Goal: Transaction & Acquisition: Purchase product/service

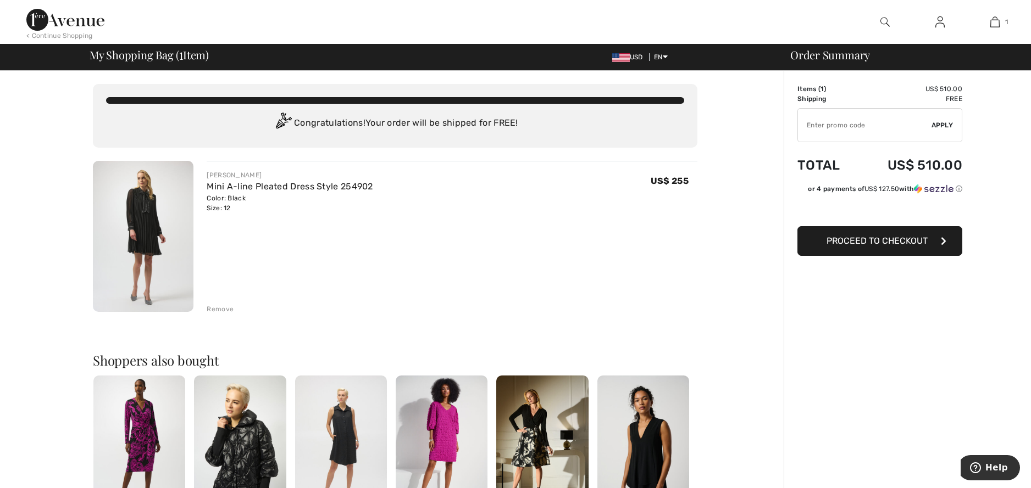
click at [220, 308] on div "Remove" at bounding box center [220, 309] width 27 height 10
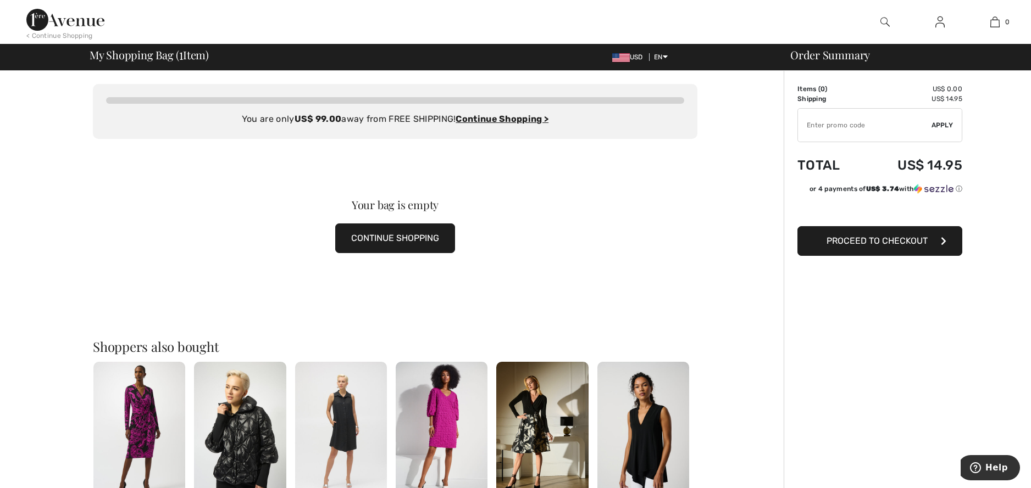
click at [920, 235] on button "Proceed to Checkout" at bounding box center [879, 241] width 165 height 30
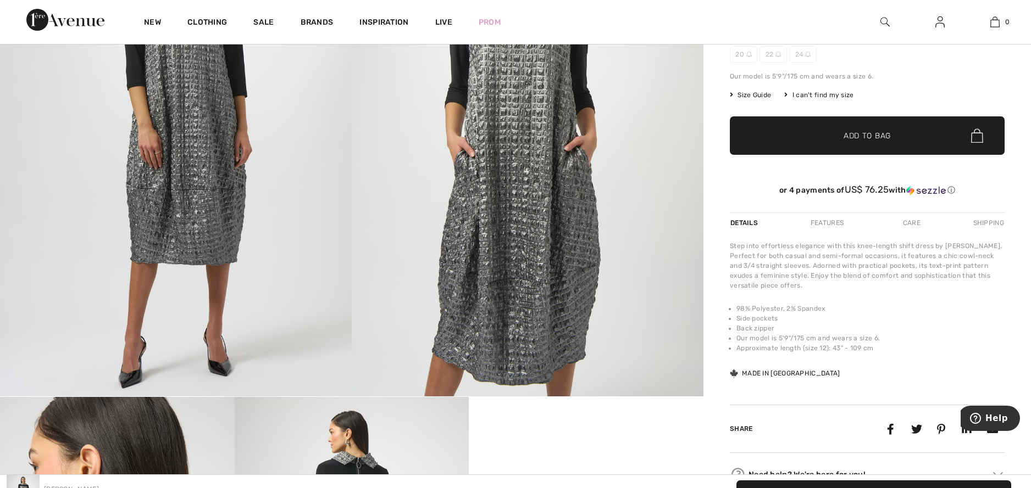
scroll to position [165, 0]
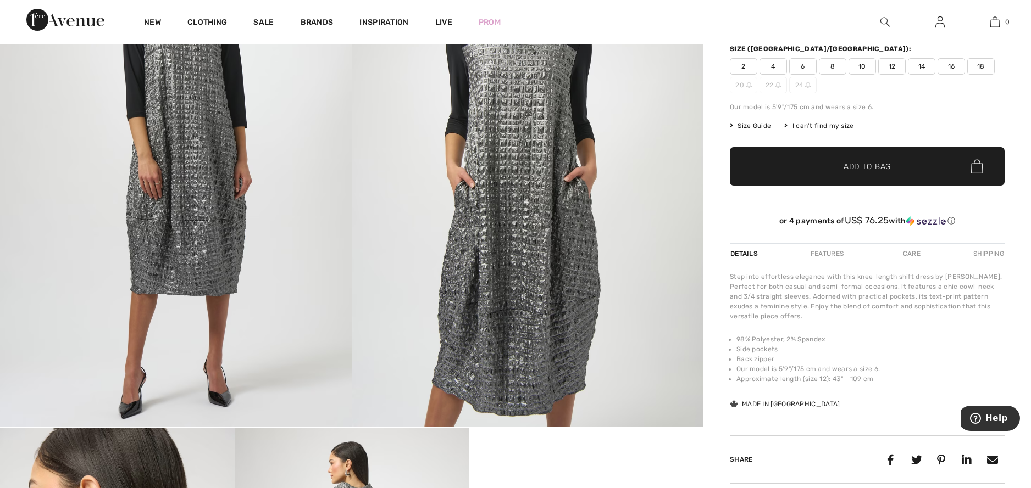
click at [890, 71] on span "12" at bounding box center [891, 66] width 27 height 16
click at [888, 168] on span "Add to Bag" at bounding box center [866, 167] width 47 height 12
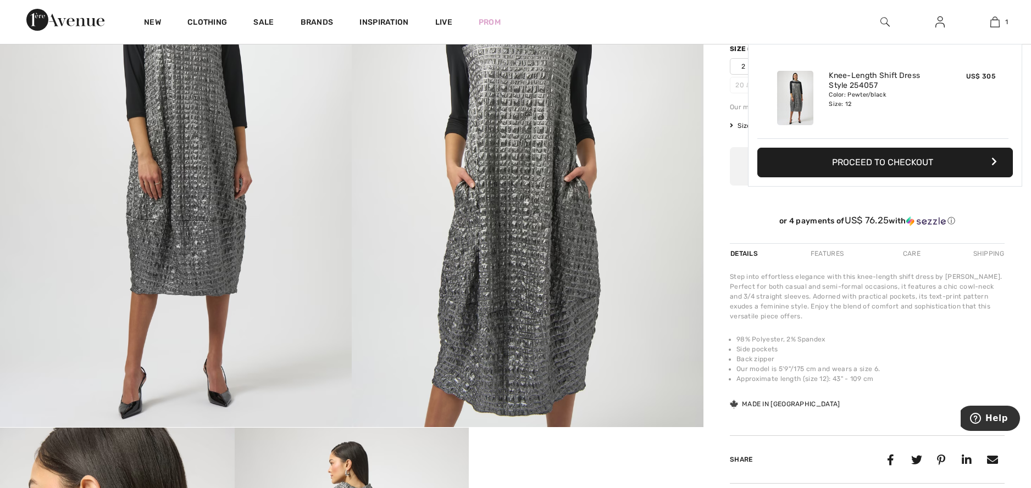
scroll to position [0, 0]
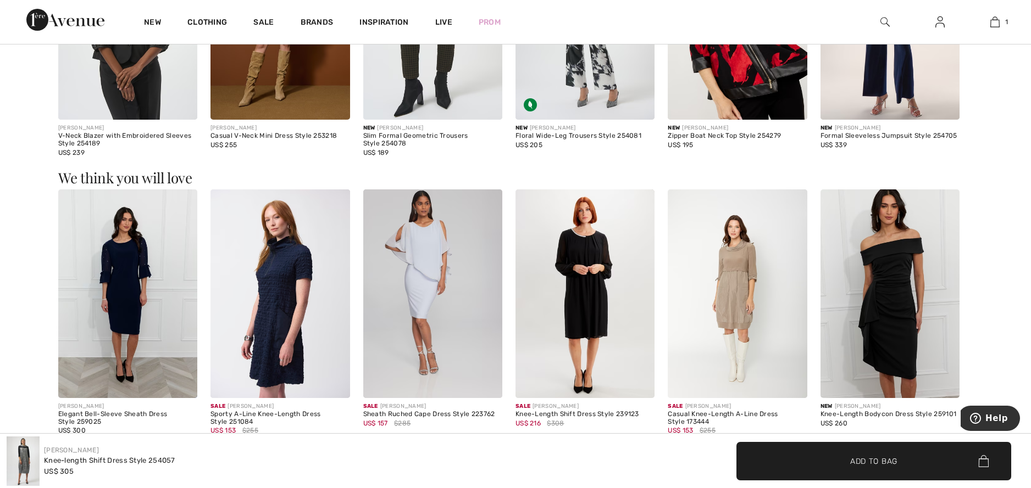
scroll to position [1428, 0]
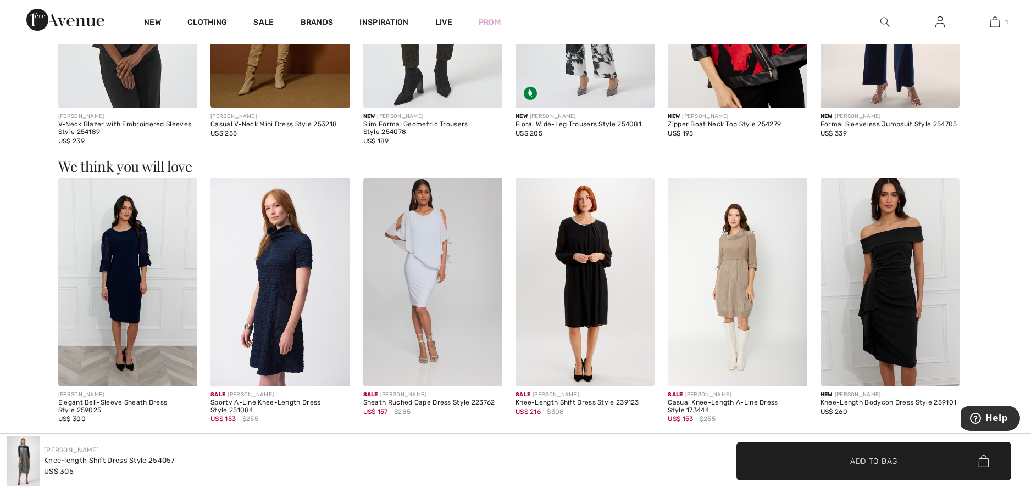
click at [910, 463] on span "✔ Added to Bag Add to Bag" at bounding box center [873, 461] width 275 height 38
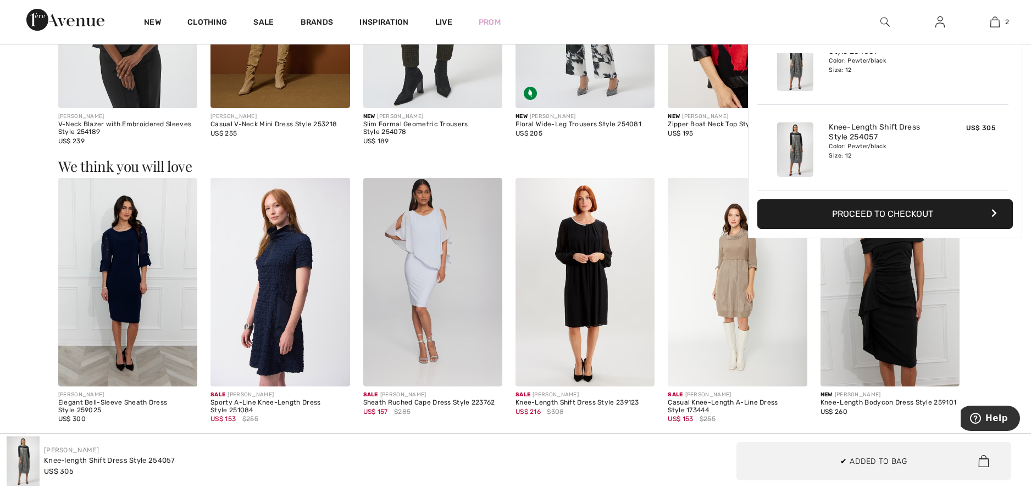
scroll to position [0, 0]
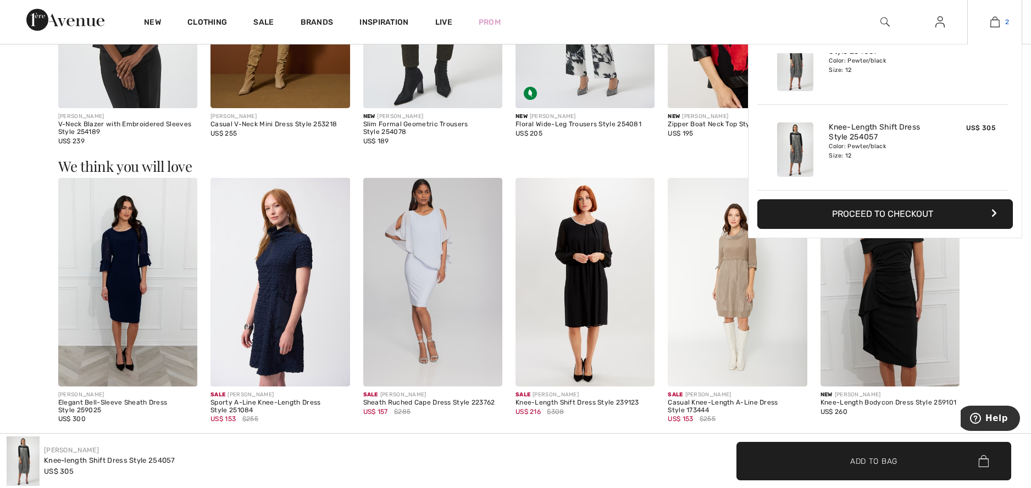
click at [990, 22] on img at bounding box center [994, 21] width 9 height 13
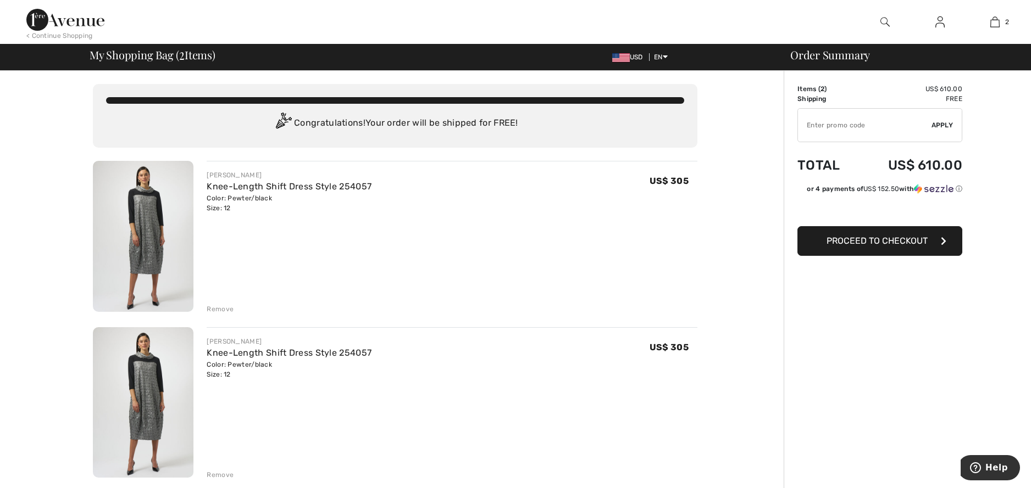
click at [221, 310] on div "Remove" at bounding box center [220, 309] width 27 height 10
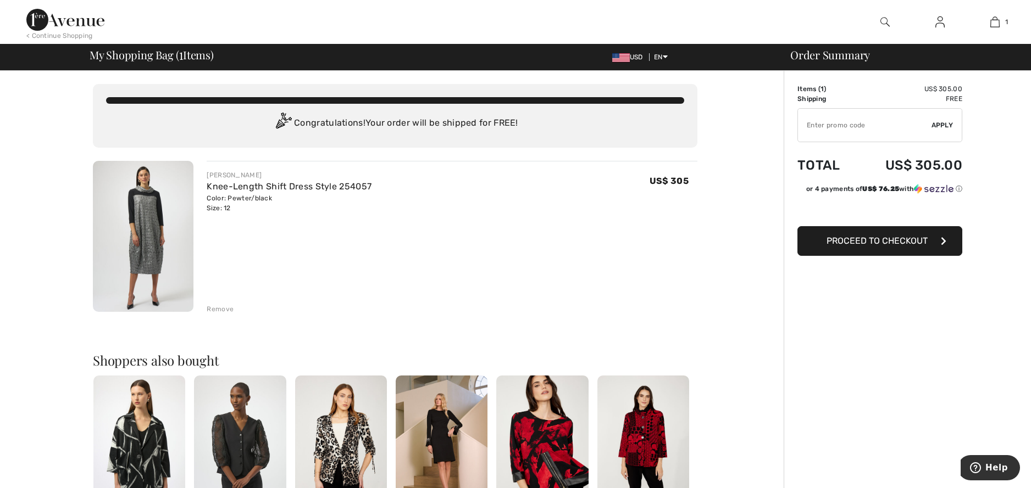
click at [844, 240] on span "Proceed to Checkout" at bounding box center [876, 241] width 101 height 10
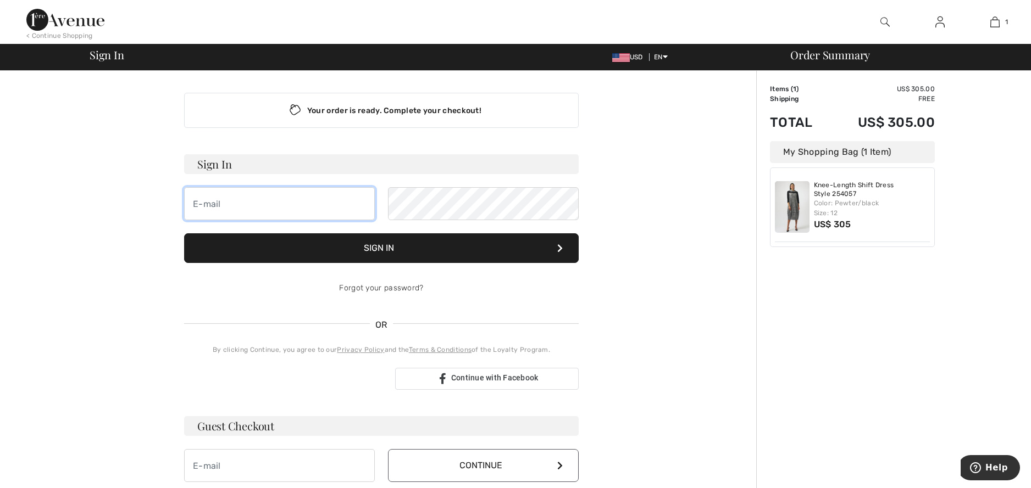
click at [197, 203] on input "email" at bounding box center [279, 203] width 191 height 33
type input "[EMAIL_ADDRESS][DOMAIN_NAME]"
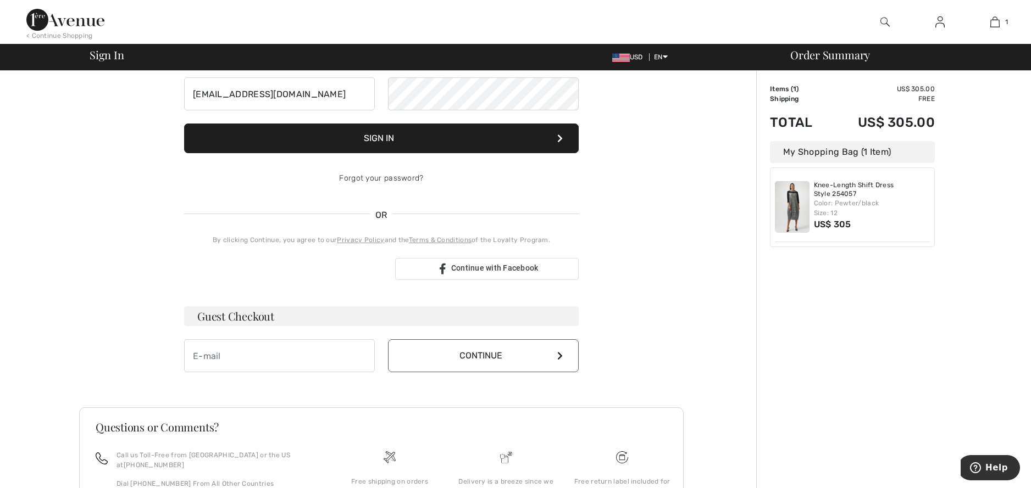
click at [339, 140] on button "Sign In" at bounding box center [381, 139] width 394 height 30
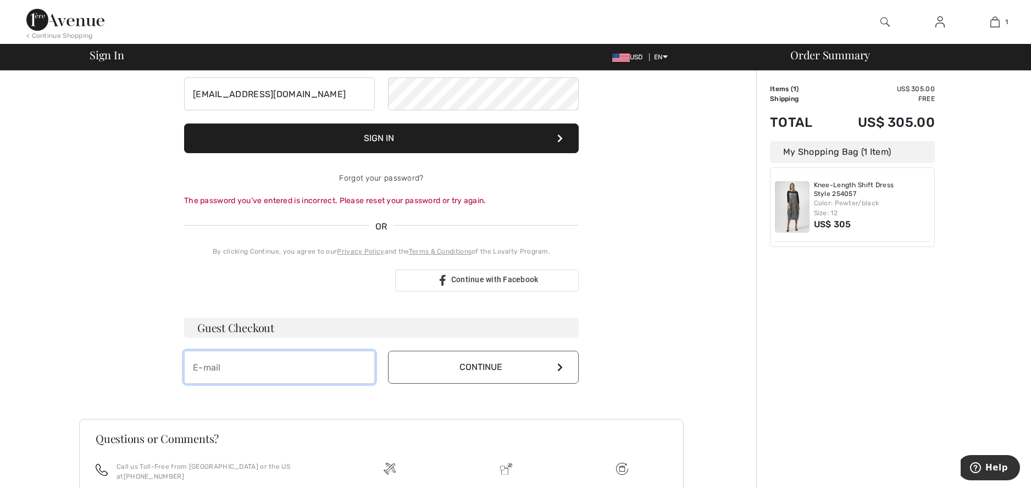
click at [228, 376] on input "email" at bounding box center [279, 367] width 191 height 33
type input "[EMAIL_ADDRESS][DOMAIN_NAME]"
click at [519, 369] on button "Continue" at bounding box center [483, 367] width 191 height 33
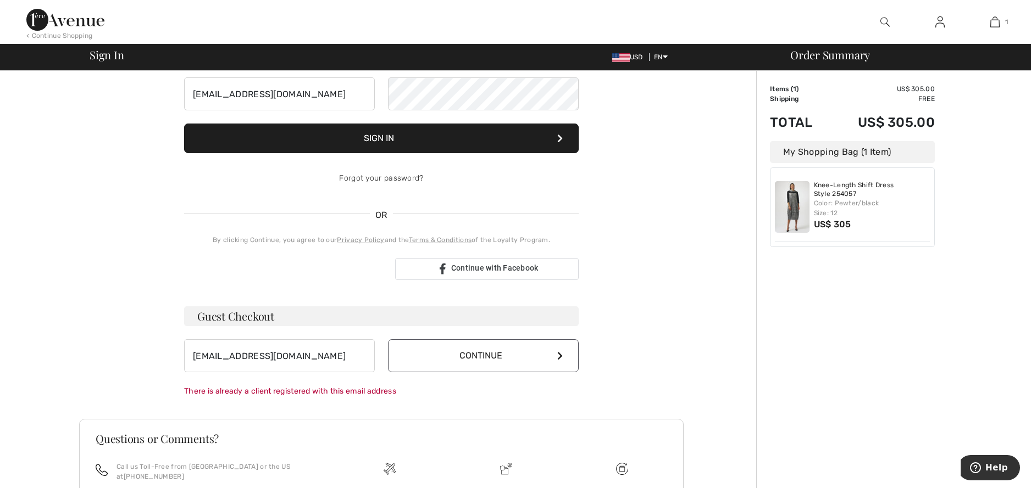
click at [529, 361] on button "Continue" at bounding box center [483, 355] width 191 height 33
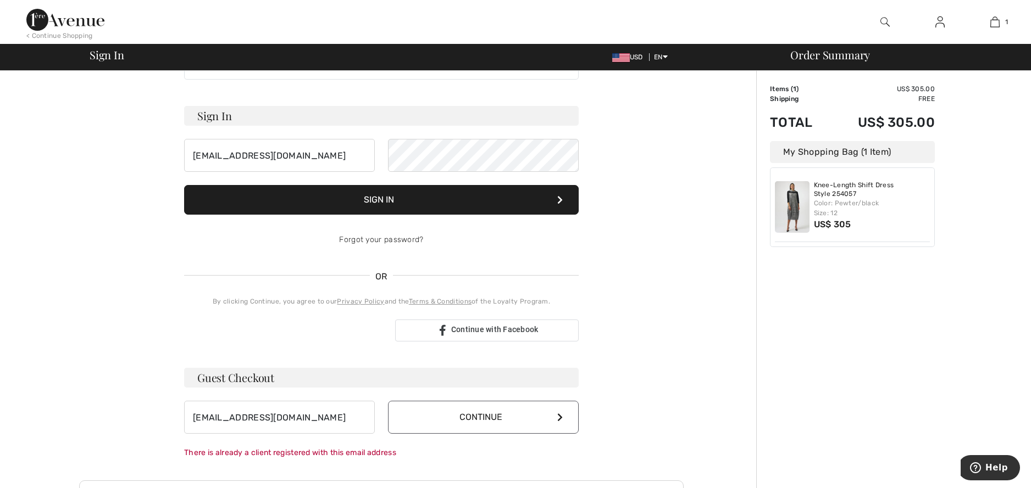
scroll to position [0, 0]
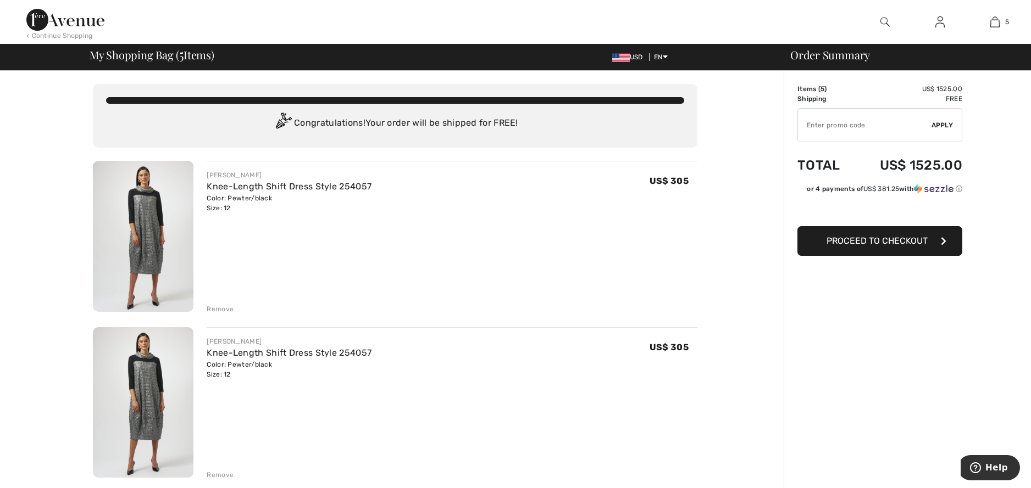
click at [225, 308] on div "Remove" at bounding box center [220, 309] width 27 height 10
click at [215, 309] on div "Remove" at bounding box center [220, 309] width 27 height 10
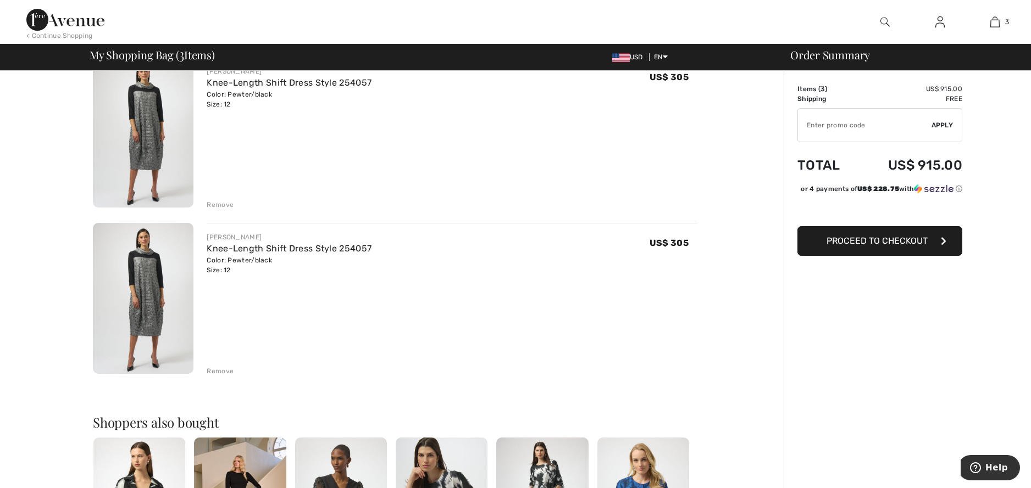
scroll to position [275, 0]
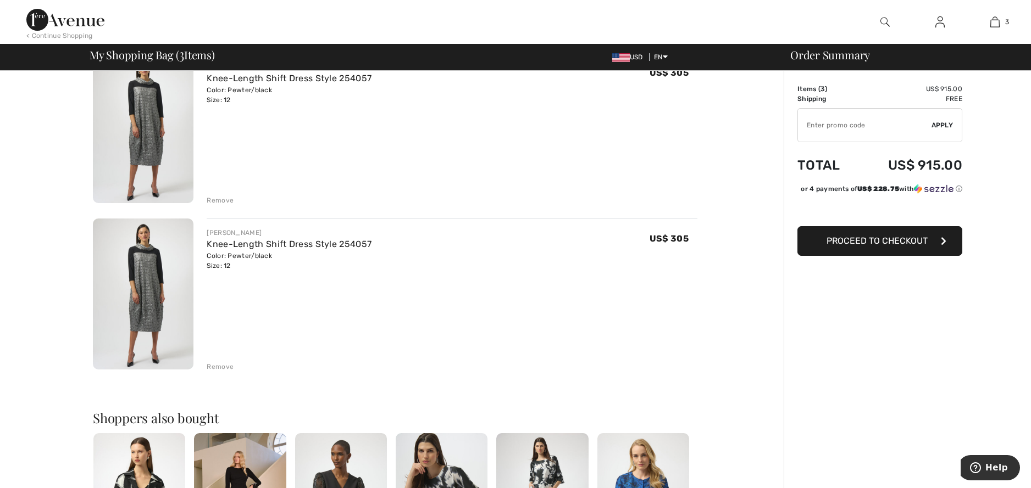
click at [221, 369] on div "Remove" at bounding box center [220, 367] width 27 height 10
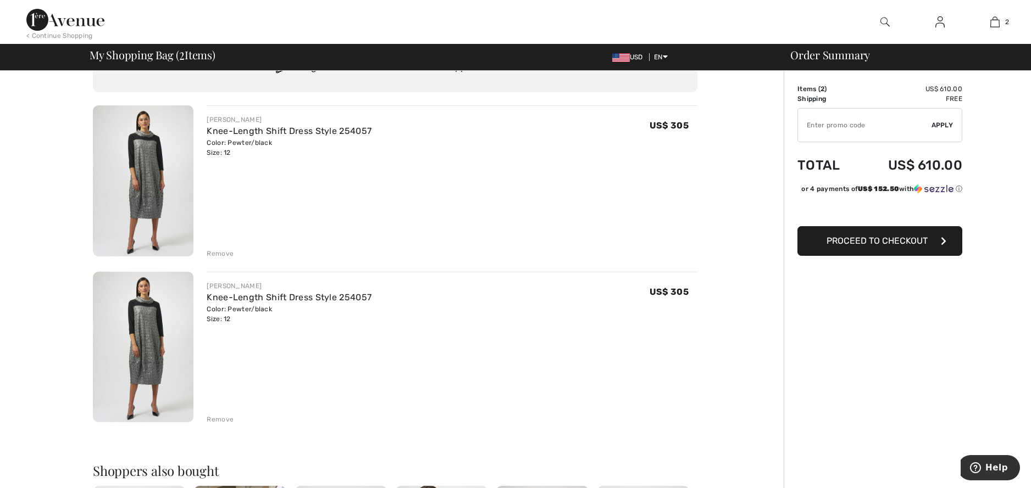
scroll to position [55, 0]
click at [215, 421] on div "Remove" at bounding box center [220, 420] width 27 height 10
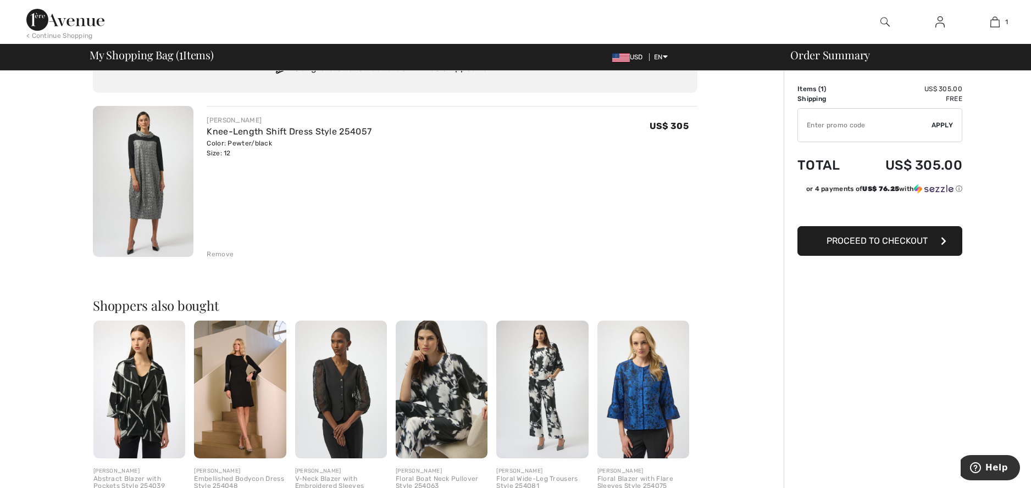
click at [912, 243] on span "Proceed to Checkout" at bounding box center [876, 241] width 101 height 10
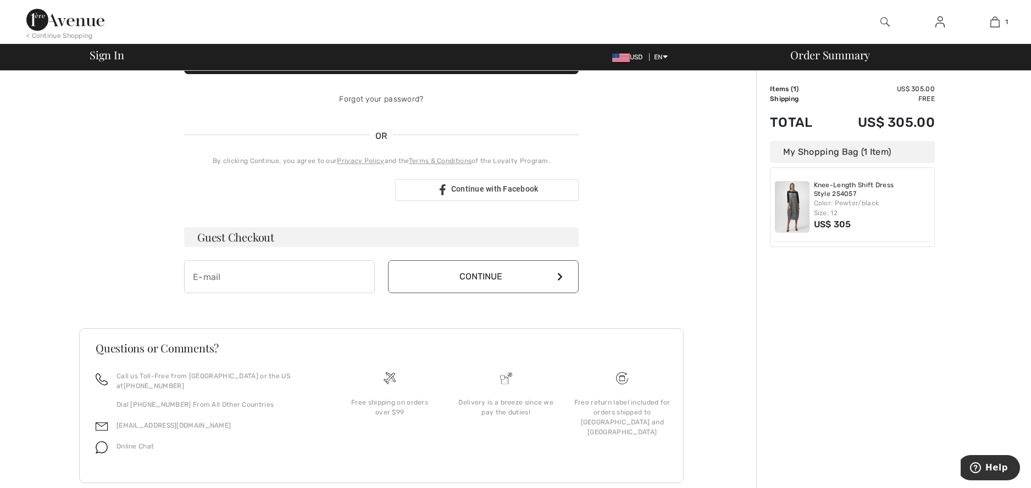
scroll to position [202, 0]
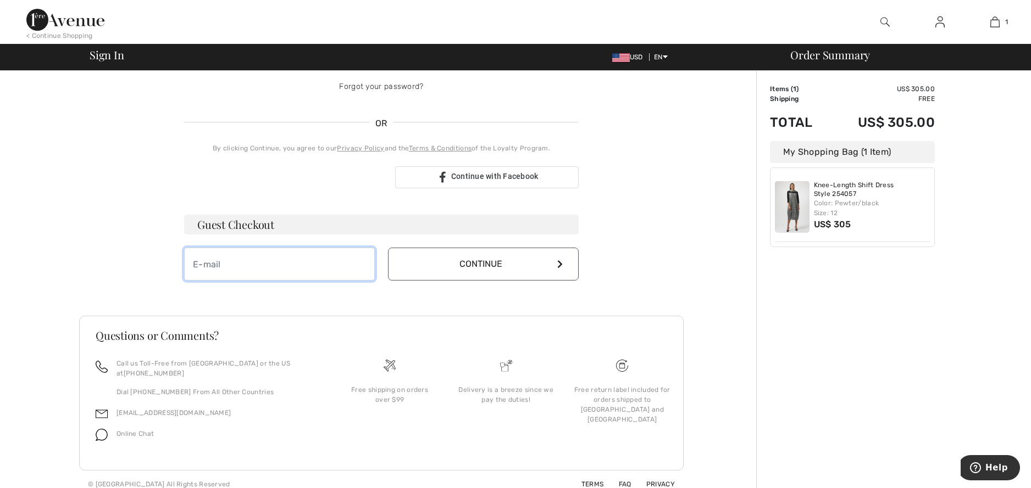
click at [215, 263] on input "email" at bounding box center [279, 264] width 191 height 33
type input "[EMAIL_ADDRESS][DOMAIN_NAME]"
click at [555, 274] on button "Continue" at bounding box center [483, 264] width 191 height 33
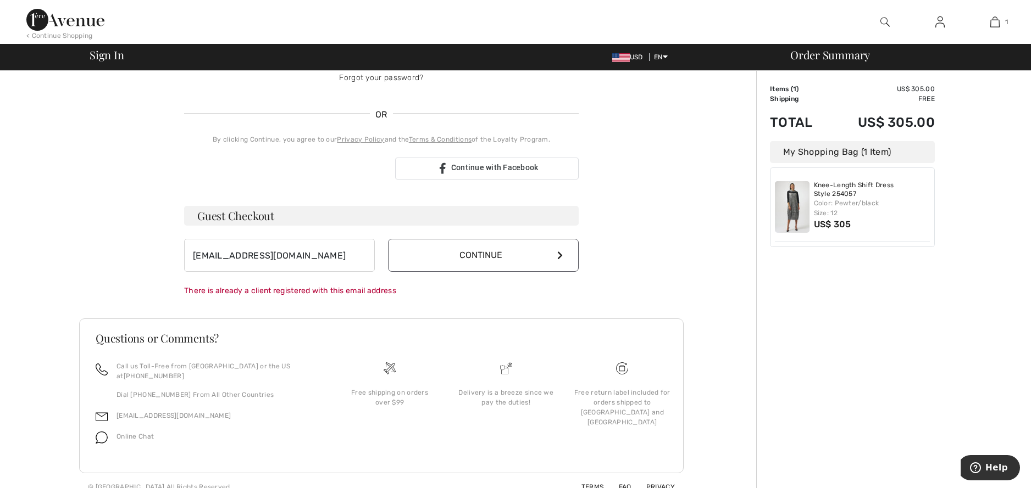
scroll to position [213, 0]
click at [508, 255] on button "Continue" at bounding box center [483, 252] width 191 height 33
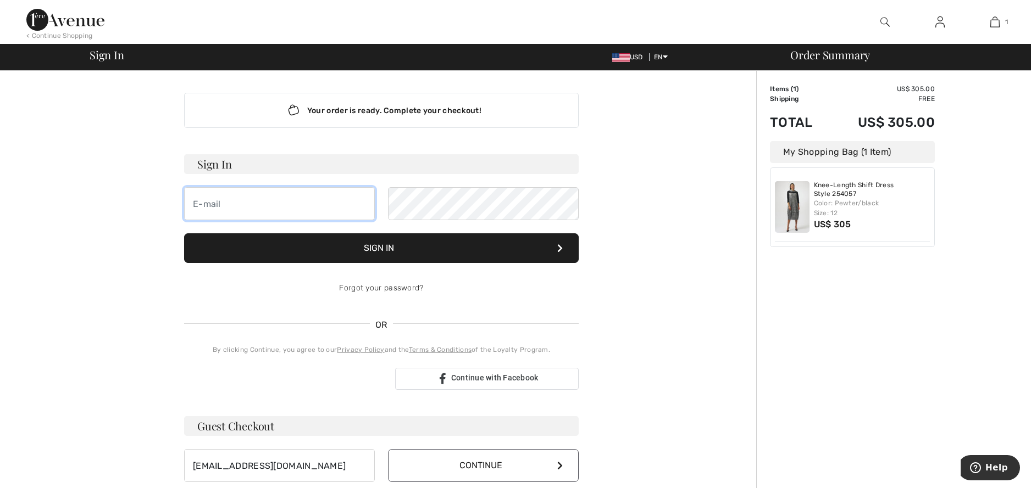
click at [201, 213] on input "email" at bounding box center [279, 203] width 191 height 33
type input "[EMAIL_ADDRESS][DOMAIN_NAME]"
click at [370, 255] on button "Sign In" at bounding box center [381, 248] width 394 height 30
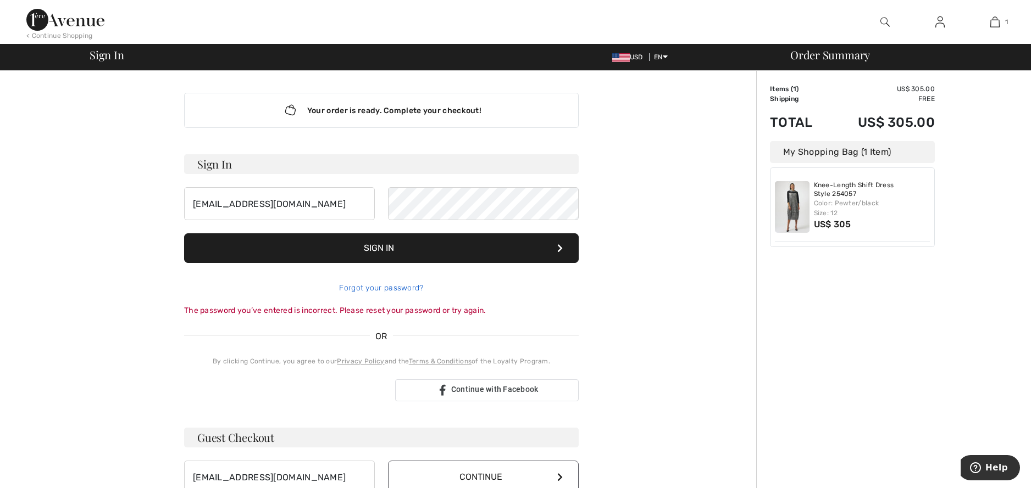
click at [368, 290] on link "Forgot your password?" at bounding box center [381, 287] width 84 height 9
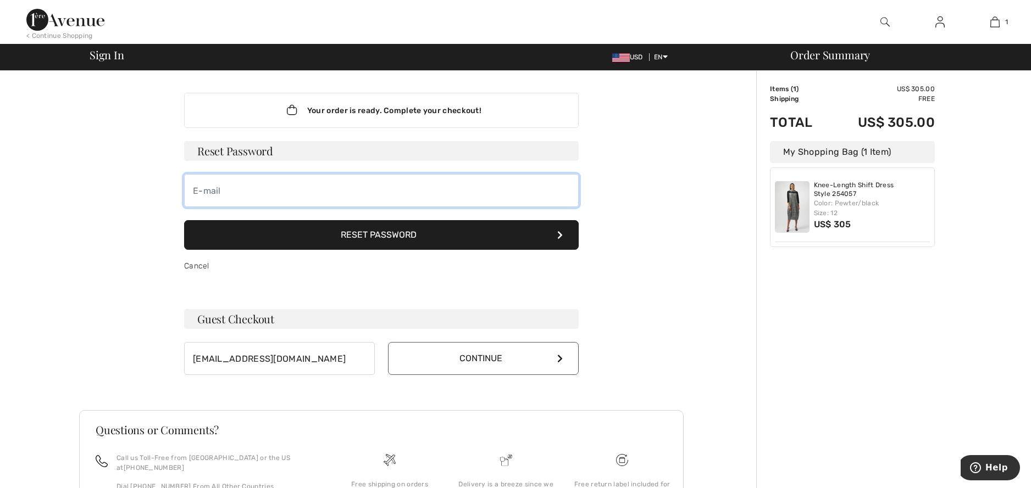
click at [198, 187] on input "email" at bounding box center [381, 190] width 394 height 33
type input "n"
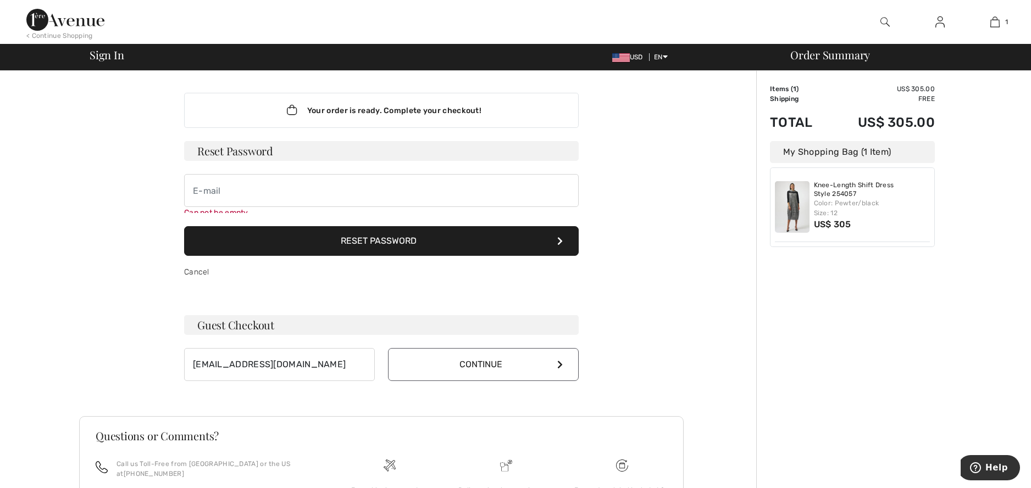
click at [315, 235] on button "Reset Password" at bounding box center [381, 241] width 394 height 30
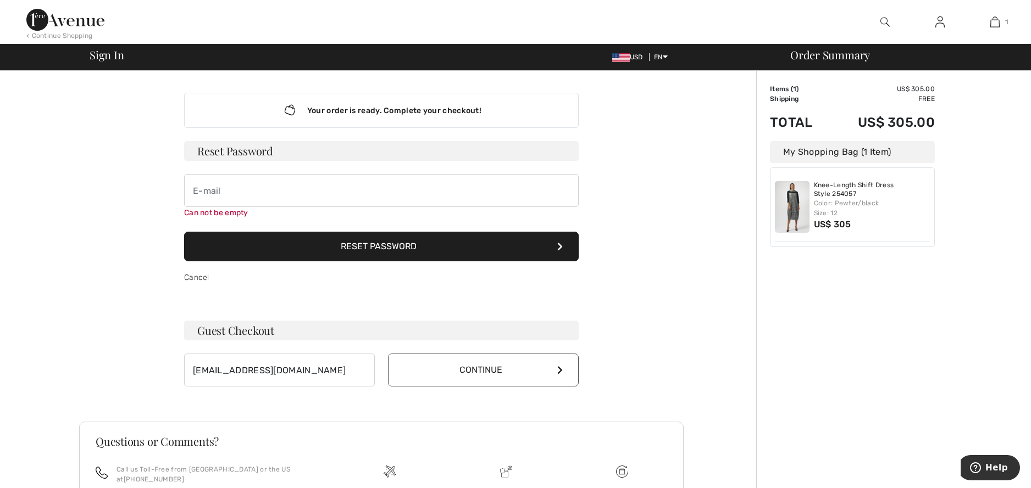
scroll to position [86, 0]
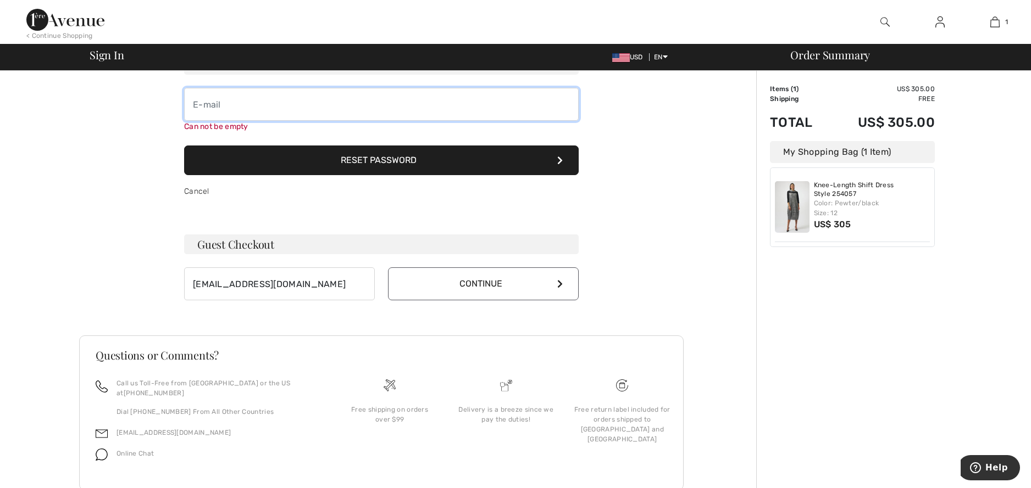
drag, startPoint x: 228, startPoint y: 109, endPoint x: 233, endPoint y: 109, distance: 5.5
click at [227, 109] on input "email" at bounding box center [381, 104] width 394 height 33
type input "[EMAIL_ADDRESS][DOMAIN_NAME]"
click at [400, 163] on button "Reset Password" at bounding box center [381, 161] width 394 height 30
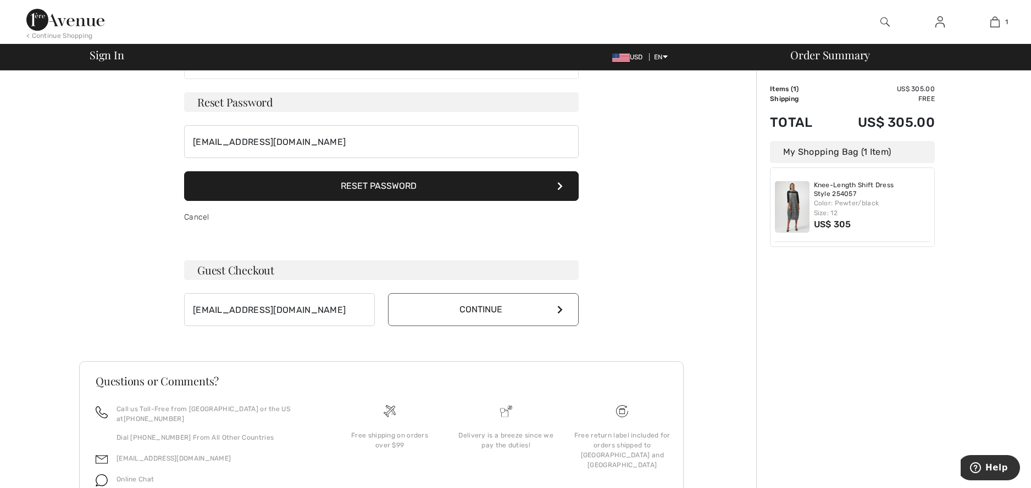
scroll to position [0, 0]
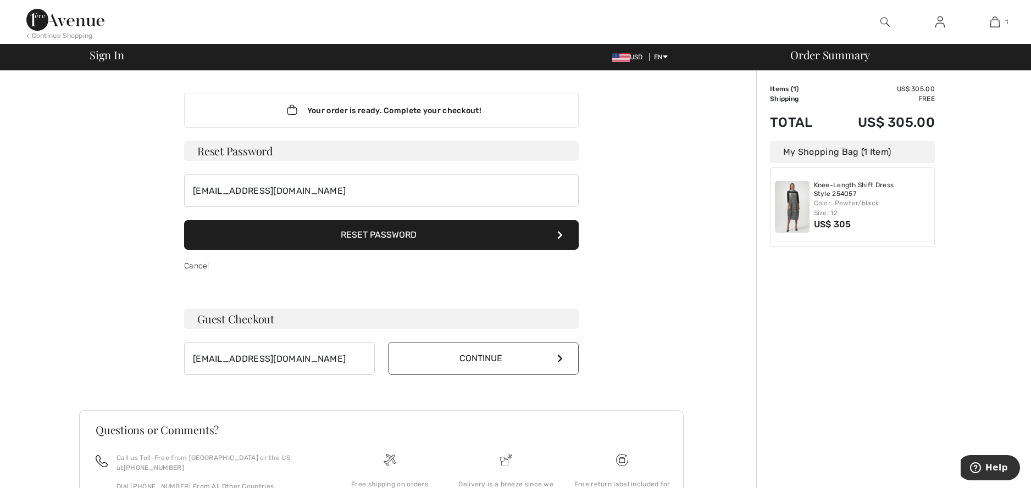
click at [364, 241] on button "Reset Password" at bounding box center [381, 235] width 394 height 30
click at [197, 265] on link "Cancel" at bounding box center [196, 265] width 25 height 9
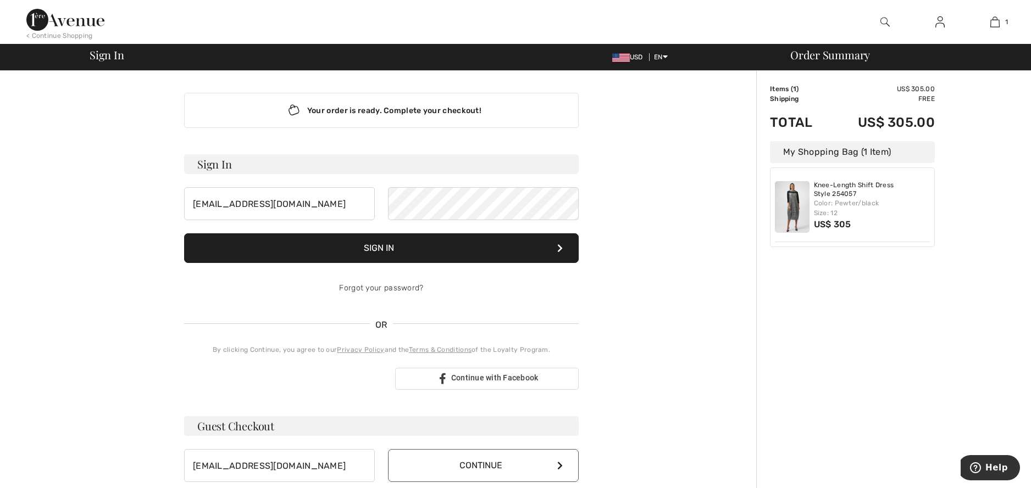
click at [409, 251] on button "Sign In" at bounding box center [381, 248] width 394 height 30
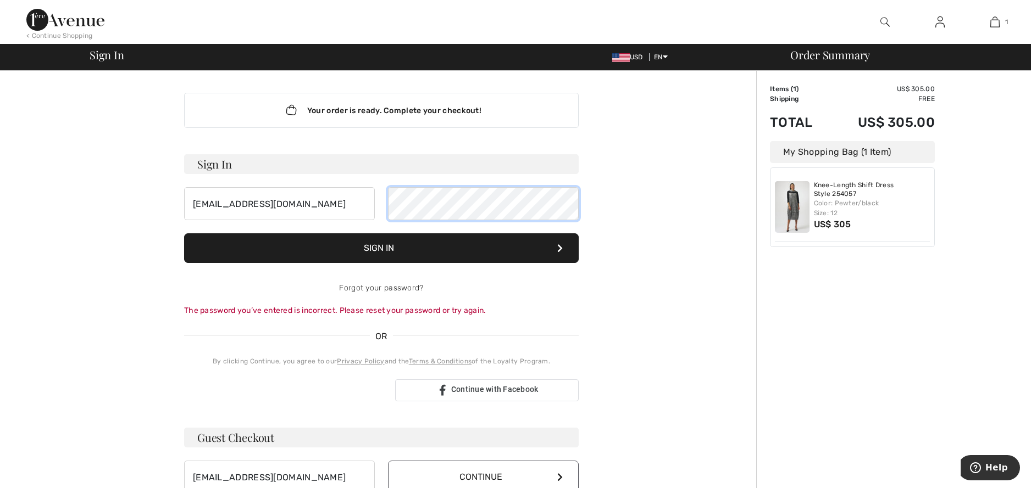
click at [386, 203] on div "[EMAIL_ADDRESS][DOMAIN_NAME]" at bounding box center [381, 203] width 394 height 33
click at [458, 250] on button "Sign In" at bounding box center [381, 248] width 394 height 30
click at [373, 218] on div "[EMAIL_ADDRESS][DOMAIN_NAME]" at bounding box center [381, 203] width 394 height 33
click at [334, 252] on button "Sign In" at bounding box center [381, 248] width 394 height 30
click at [231, 249] on button "Sign In" at bounding box center [381, 248] width 394 height 30
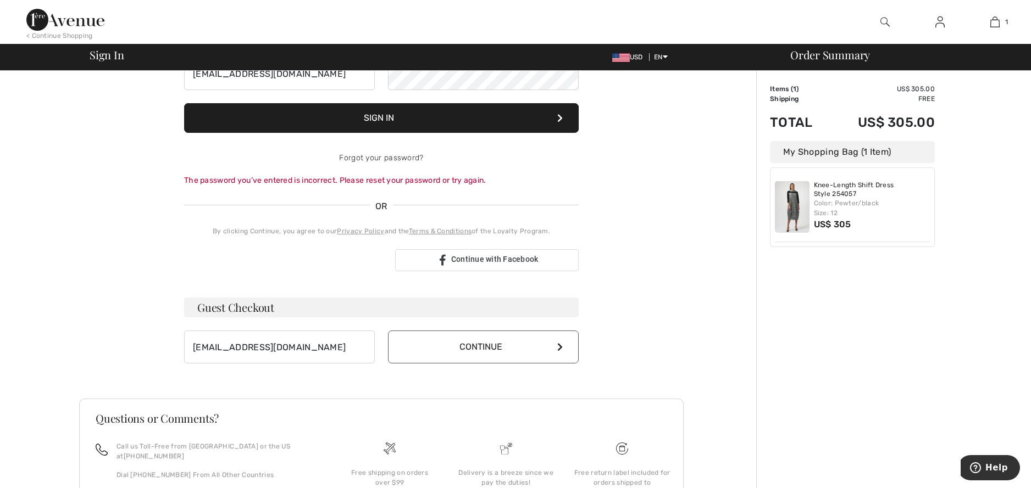
scroll to position [165, 0]
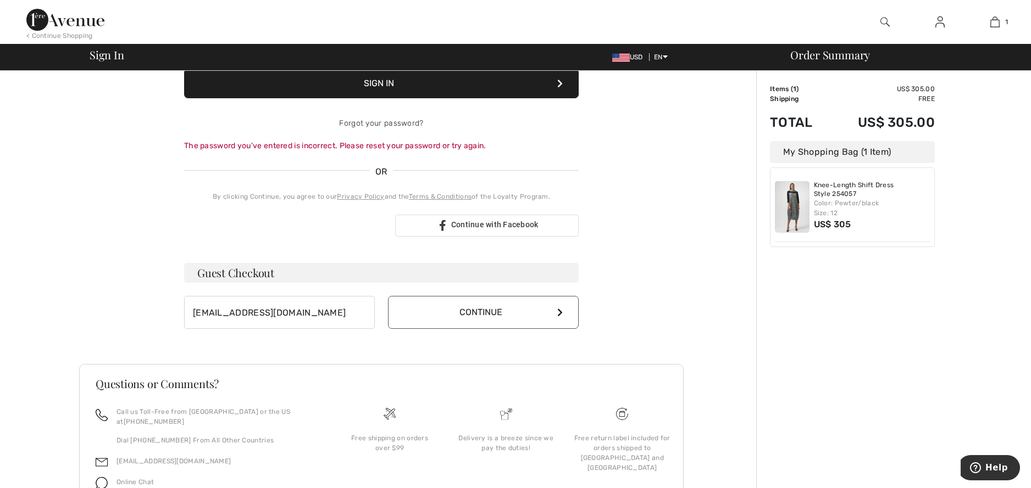
click at [424, 322] on button "Continue" at bounding box center [483, 312] width 191 height 33
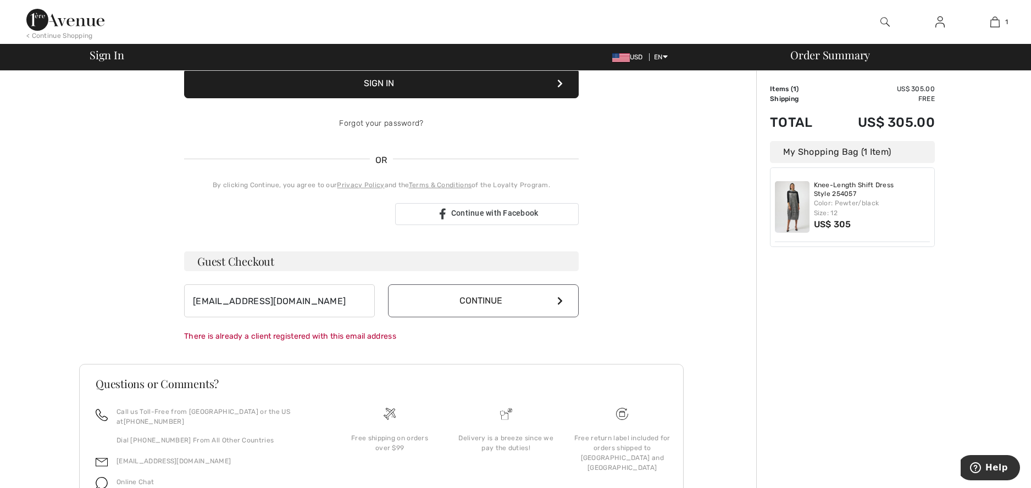
click at [491, 300] on button "Continue" at bounding box center [483, 301] width 191 height 33
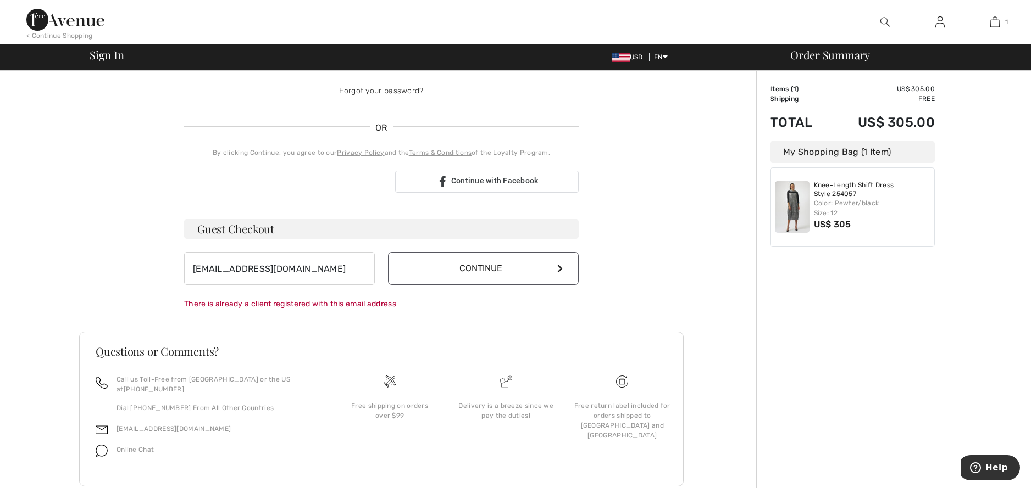
scroll to position [213, 0]
